Goal: Navigation & Orientation: Find specific page/section

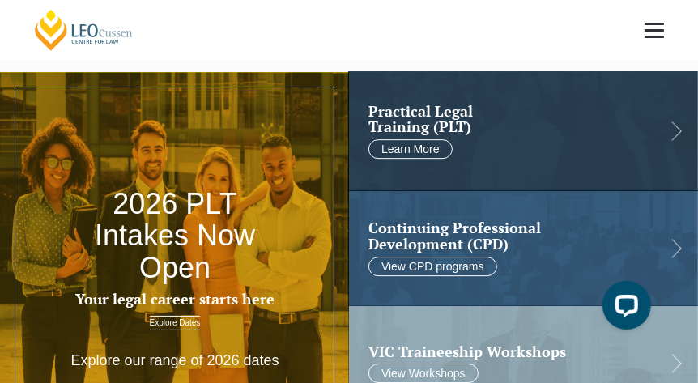
click at [658, 30] on span at bounding box center [654, 30] width 19 height 2
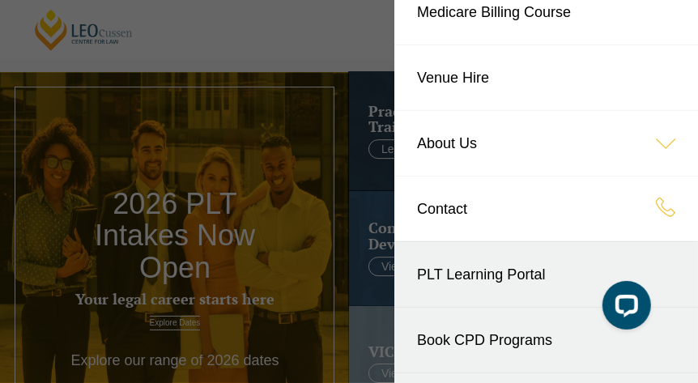
scroll to position [403, 0]
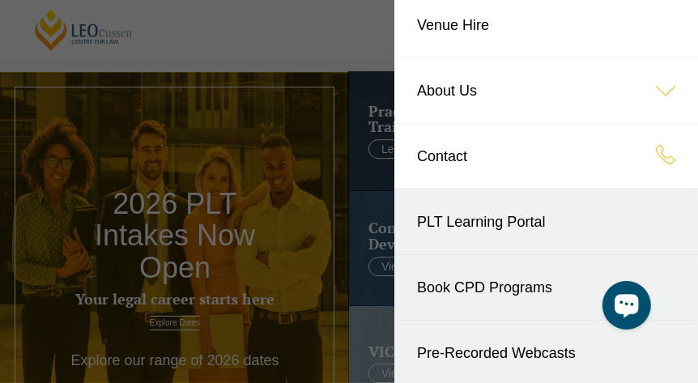
click at [621, 299] on icon "Open LiveChat chat widget" at bounding box center [626, 304] width 15 height 11
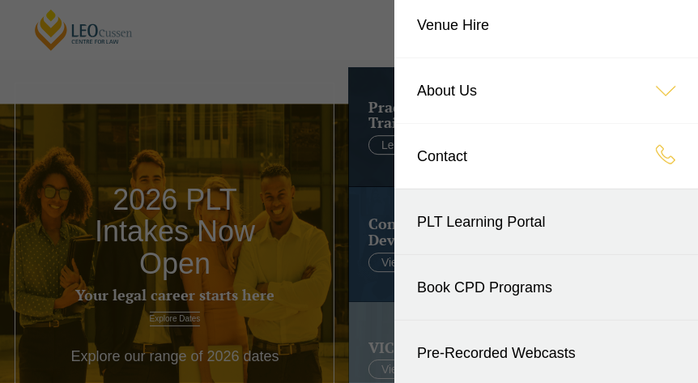
scroll to position [0, 0]
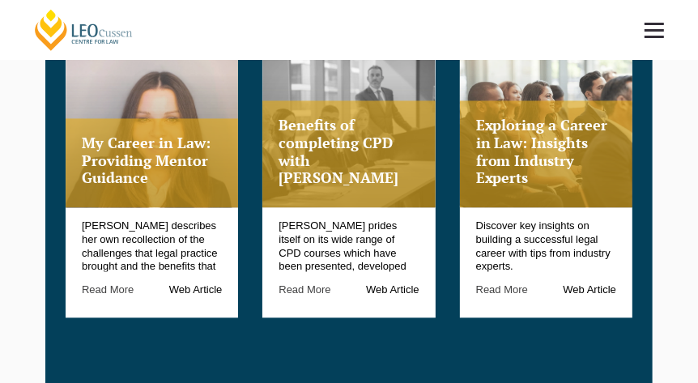
scroll to position [2159, 0]
